Goal: Use online tool/utility: Utilize a website feature to perform a specific function

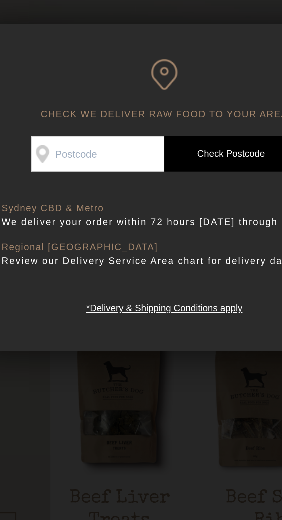
click at [121, 111] on input "Check Availability At" at bounding box center [117, 105] width 50 height 13
type input "4341"
click at [171, 107] on link "Check Postcode" at bounding box center [166, 105] width 50 height 13
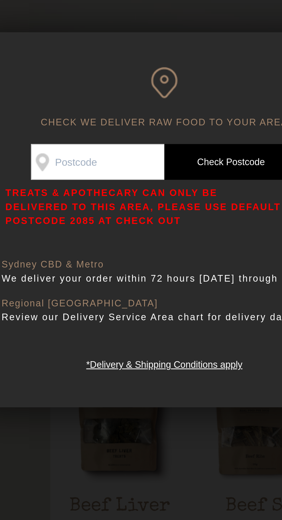
click at [179, 184] on div "CHECK WE DELIVER RAW FOOD TO YOUR AREA Good news! We deliver to your area Check…" at bounding box center [141, 127] width 144 height 139
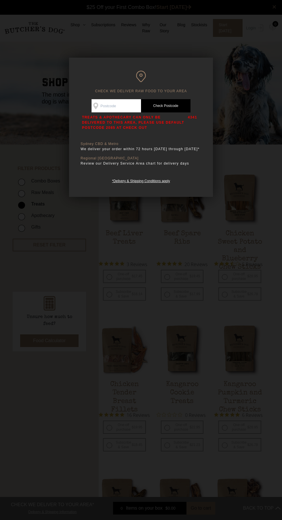
click at [206, 422] on div at bounding box center [141, 260] width 282 height 520
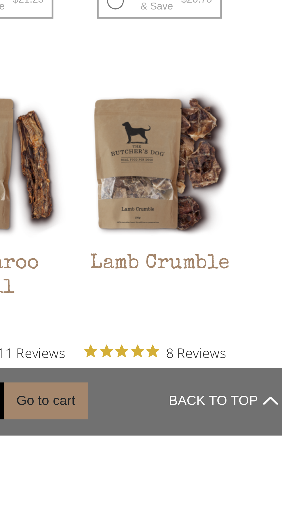
scroll to position [132, 0]
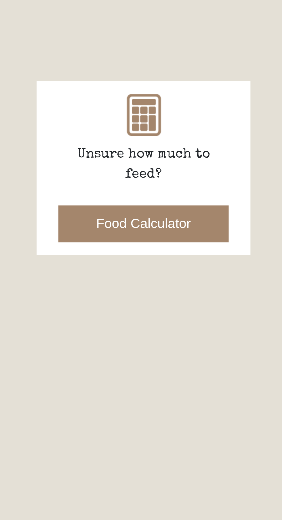
click at [68, 209] on button "Food Calculator" at bounding box center [49, 208] width 58 height 13
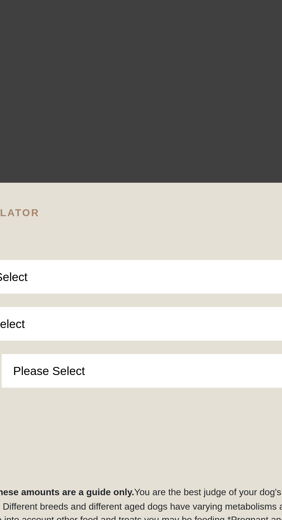
click at [163, 223] on select "Please Select Adult Dog Puppy" at bounding box center [145, 227] width 151 height 12
select select "adult"
click at [70, 221] on select "Please Select Adult Dog Puppy" at bounding box center [145, 227] width 151 height 12
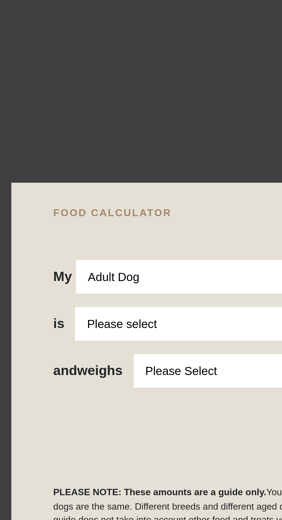
click at [113, 242] on select "Please select a healthy weight overweight" at bounding box center [144, 243] width 151 height 12
select select "0"
click at [69, 237] on select "Please select a healthy weight overweight" at bounding box center [144, 243] width 151 height 12
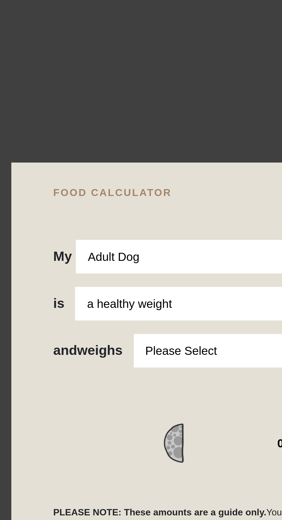
click at [118, 252] on select "Please Select 1kg 2kg 3kg 4kg 5kg 6kg 7kg 8kg 9kg 10kg 11kg 12kg 13kg 14kg 15kg…" at bounding box center [155, 252] width 131 height 12
